Goal: Task Accomplishment & Management: Manage account settings

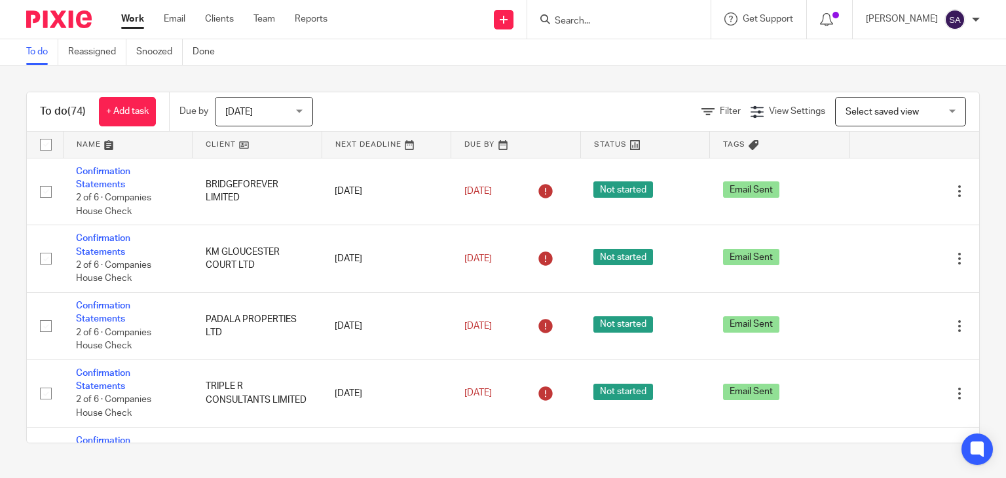
click at [590, 17] on input "Search" at bounding box center [612, 22] width 118 height 12
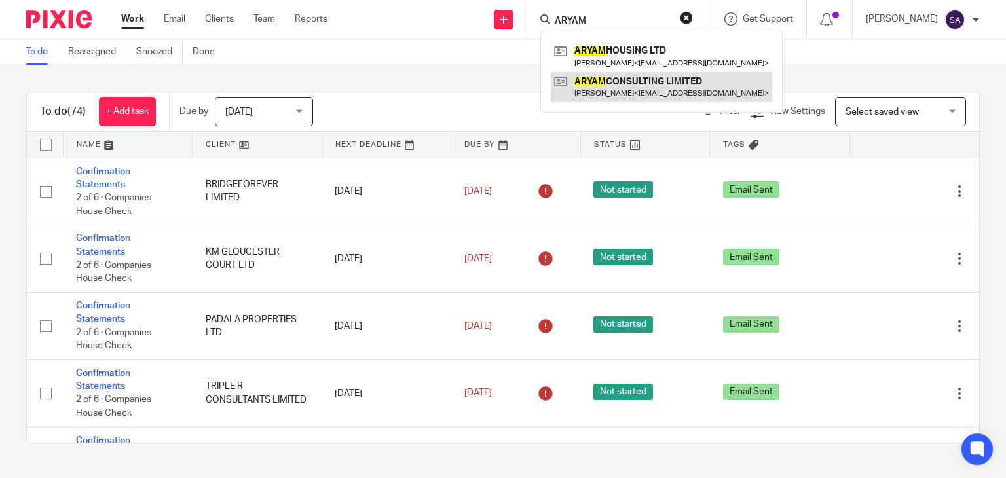
type input "ARYAM"
click at [682, 77] on link at bounding box center [661, 87] width 221 height 30
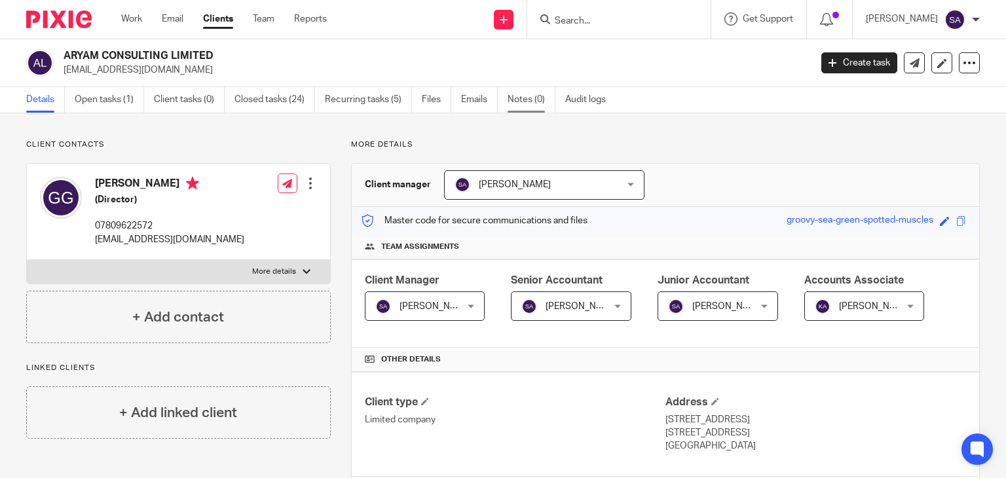
click at [532, 104] on link "Notes (0)" at bounding box center [531, 100] width 48 height 26
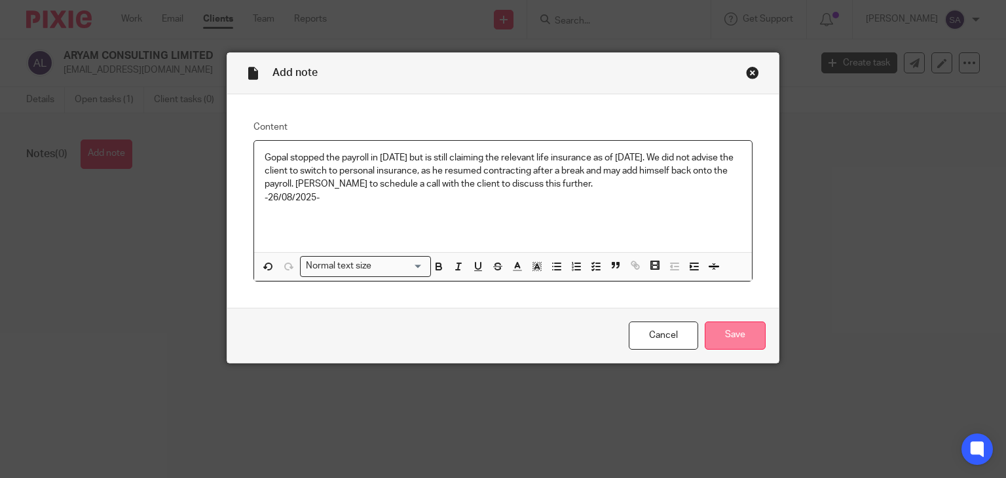
click at [733, 338] on input "Save" at bounding box center [735, 335] width 61 height 28
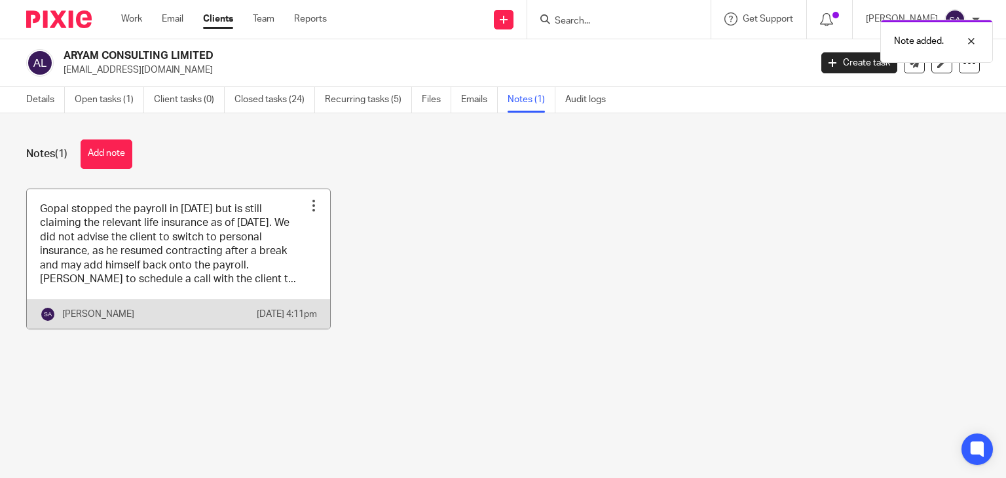
click at [312, 262] on link at bounding box center [178, 259] width 303 height 140
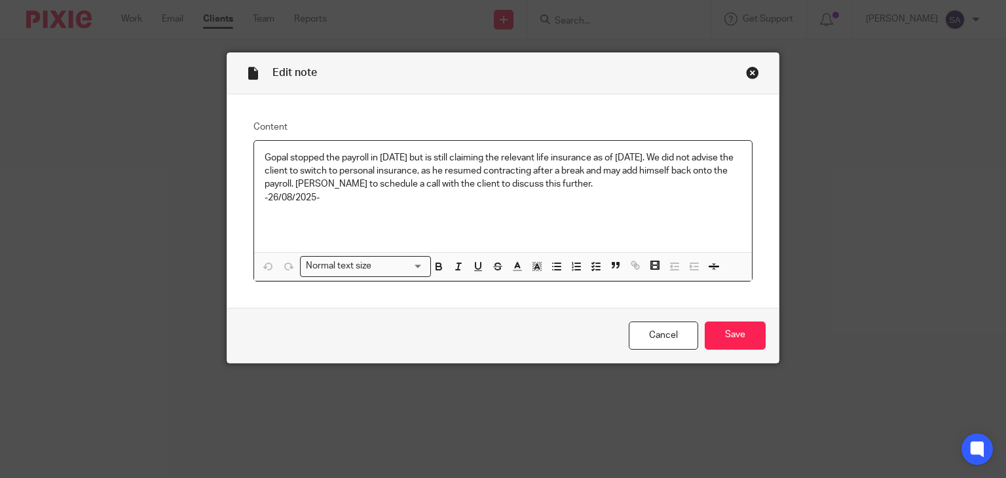
click at [753, 73] on div "Close this dialog window" at bounding box center [752, 72] width 13 height 13
